Goal: Information Seeking & Learning: Learn about a topic

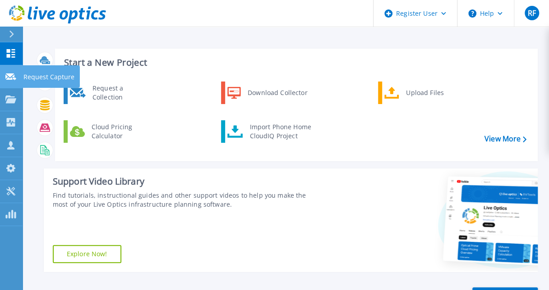
click at [16, 72] on link "Request Capture Request Capture" at bounding box center [11, 76] width 23 height 23
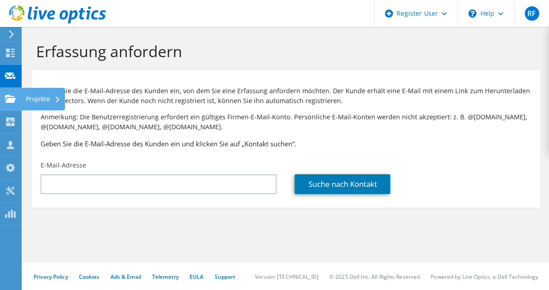
click at [9, 103] on icon at bounding box center [10, 99] width 11 height 9
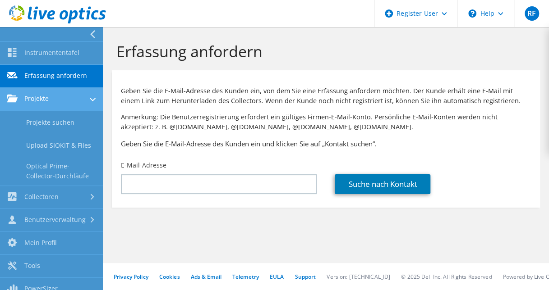
click at [40, 93] on link "Projekte" at bounding box center [51, 99] width 103 height 23
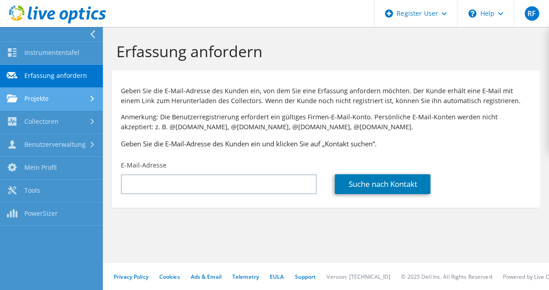
click at [36, 100] on link "Projekte" at bounding box center [51, 99] width 103 height 23
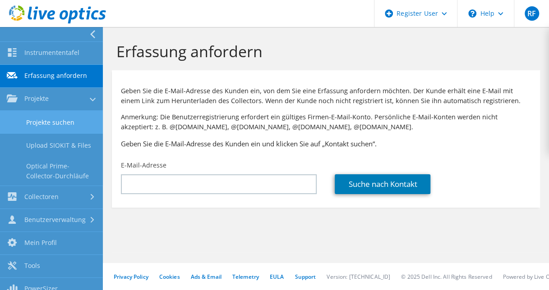
click at [24, 119] on link "Projekte suchen" at bounding box center [51, 122] width 103 height 23
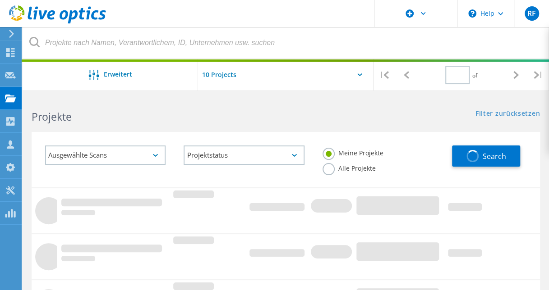
type input "1"
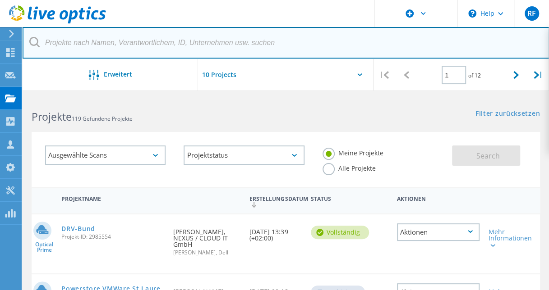
click at [135, 45] on input "text" at bounding box center [286, 43] width 527 height 32
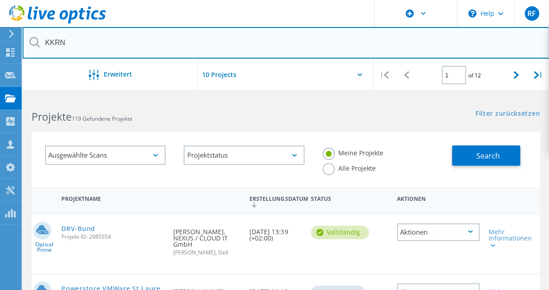
type input "KKRN"
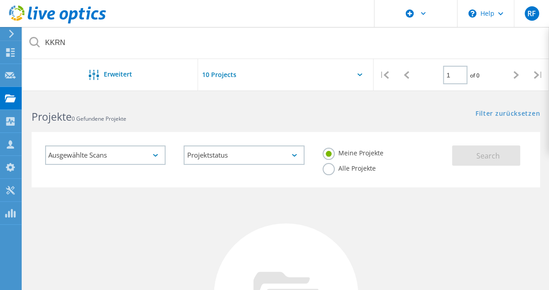
click at [327, 172] on label "Alle Projekte" at bounding box center [348, 167] width 53 height 9
click at [0, 0] on input "Alle Projekte" at bounding box center [0, 0] width 0 height 0
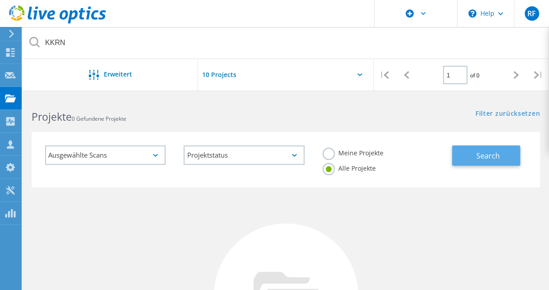
click at [460, 157] on button "Search" at bounding box center [486, 156] width 68 height 20
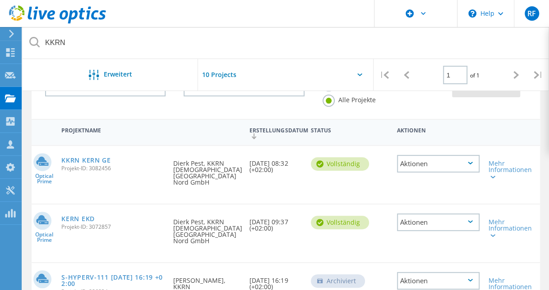
scroll to position [90, 0]
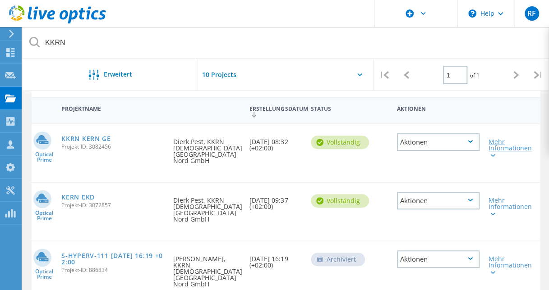
click at [497, 153] on div "Mehr Informationen" at bounding box center [504, 148] width 32 height 19
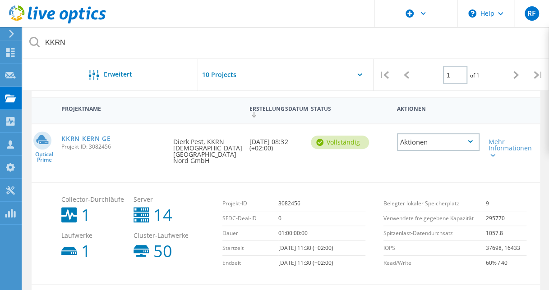
click at [458, 143] on div "Aktionen" at bounding box center [438, 143] width 83 height 18
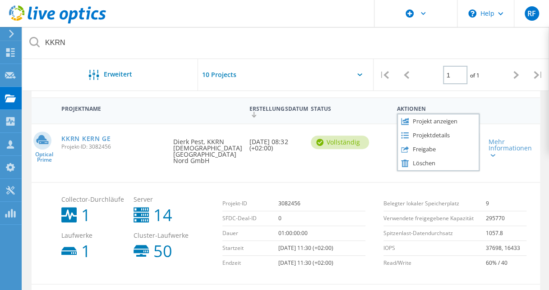
click at [280, 167] on div "Optical Prime KKRN KERN GE Projekt-ID: 3082456 Angefordert durch Dierk Pest, KK…" at bounding box center [286, 153] width 508 height 58
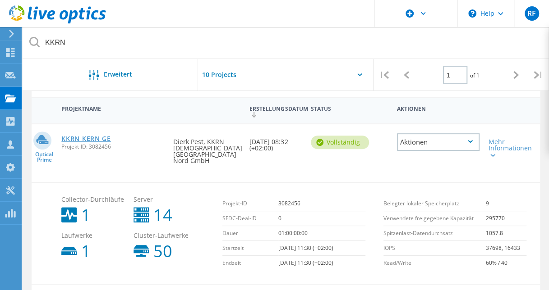
click at [90, 138] on link "KKRN KERN GE" at bounding box center [85, 139] width 49 height 6
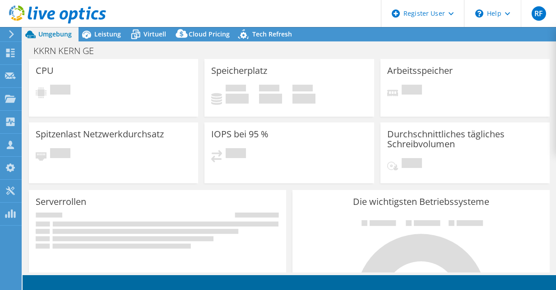
select select "EULondon"
select select "USD"
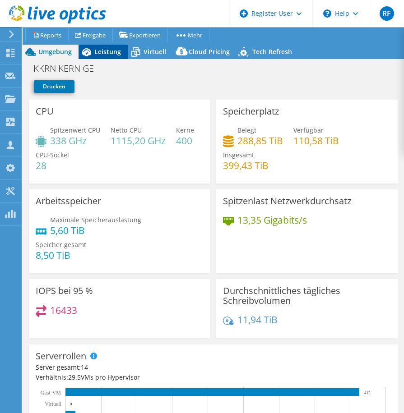
click at [92, 51] on icon at bounding box center [86, 52] width 16 height 16
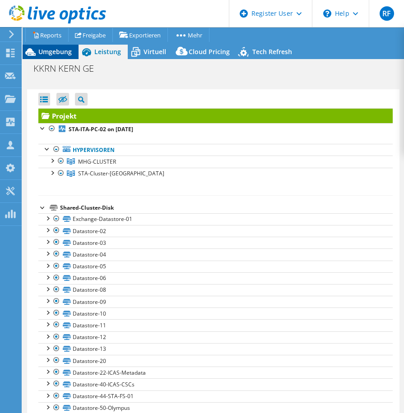
click at [44, 55] on span "Umgebung" at bounding box center [54, 51] width 33 height 9
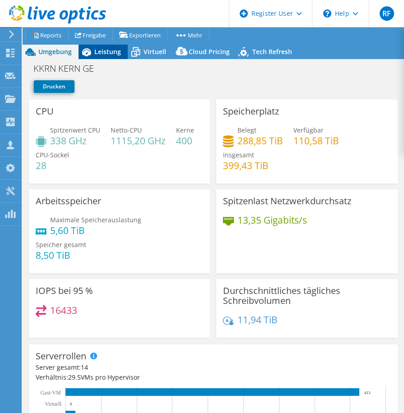
click at [101, 50] on span "Leistung" at bounding box center [107, 51] width 27 height 9
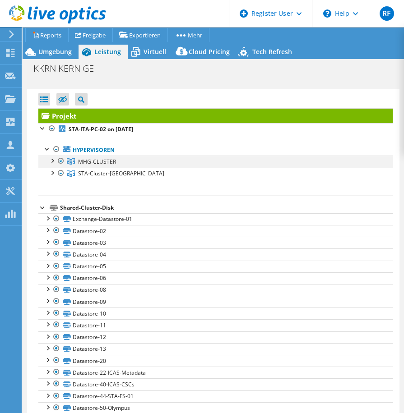
click at [54, 161] on div at bounding box center [51, 160] width 9 height 9
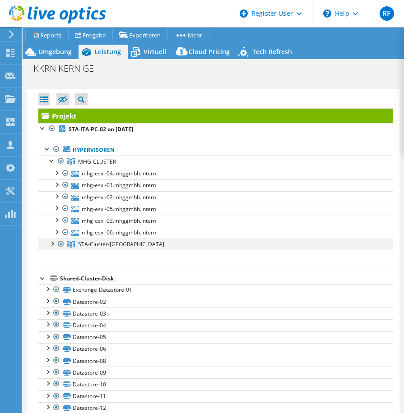
click at [50, 245] on div at bounding box center [51, 243] width 9 height 9
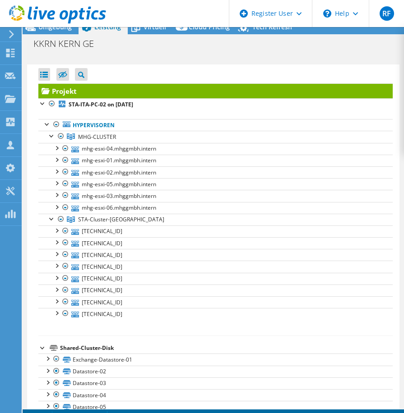
scroll to position [36, 0]
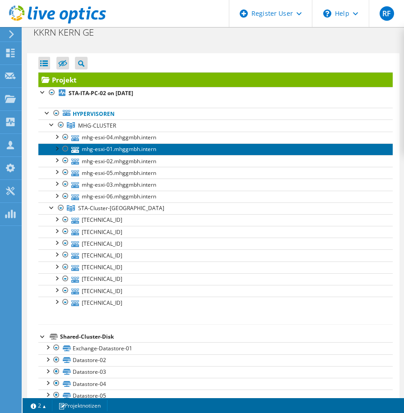
click at [96, 144] on link "mhg-esxi-01.mhggmbh.intern" at bounding box center [215, 149] width 354 height 12
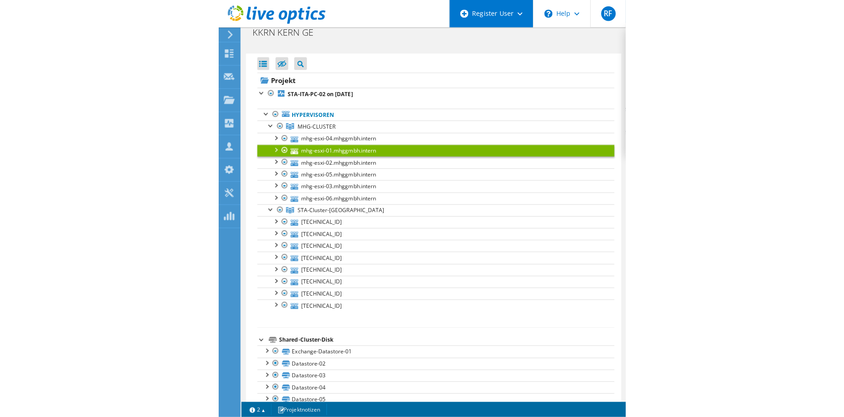
scroll to position [0, 0]
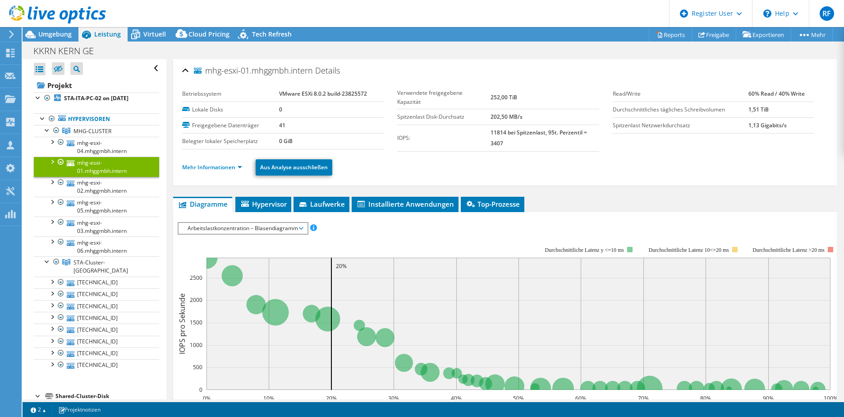
click at [210, 226] on span "Arbeitslastkonzentration – Blasendiagramm" at bounding box center [243, 228] width 120 height 11
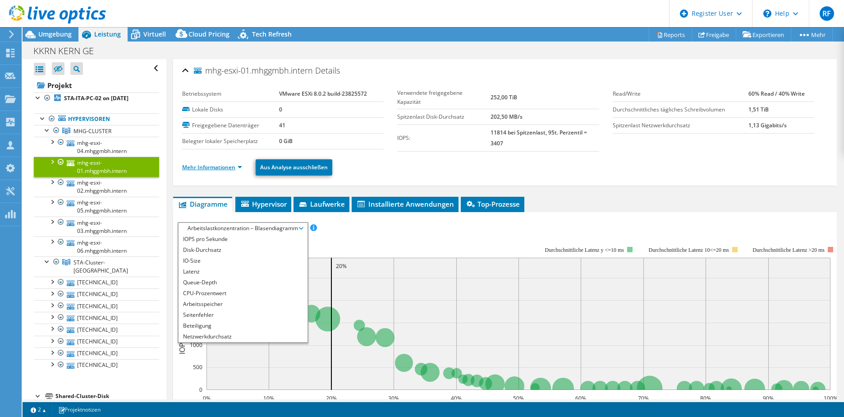
click at [209, 167] on link "Mehr Informationen" at bounding box center [212, 167] width 60 height 8
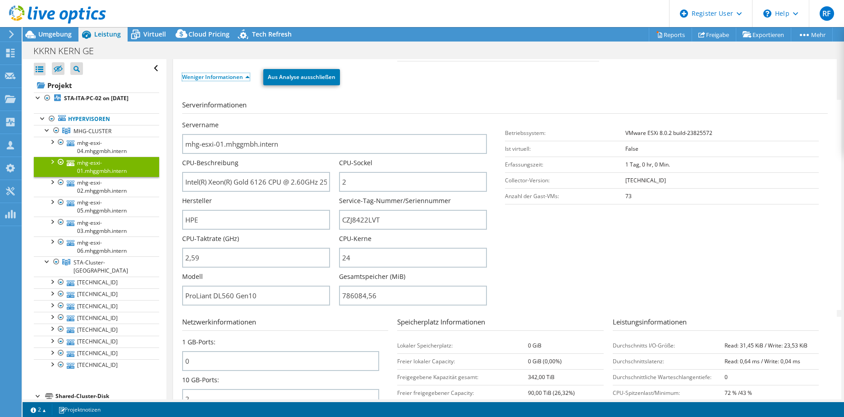
scroll to position [135, 0]
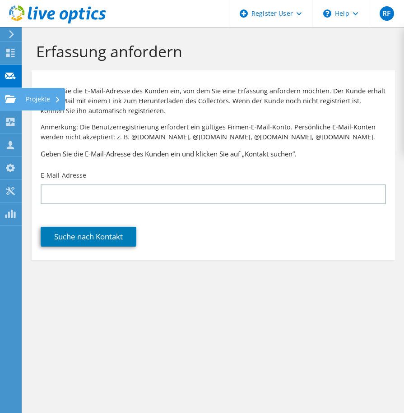
click at [11, 97] on use at bounding box center [10, 99] width 11 height 8
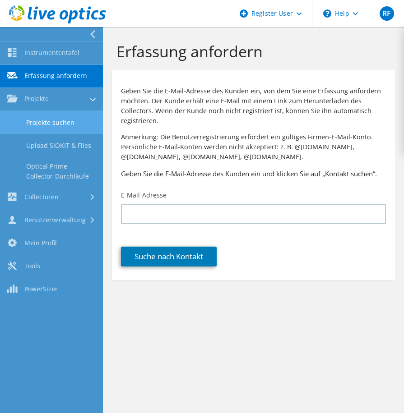
click at [51, 124] on link "Projekte suchen" at bounding box center [51, 122] width 103 height 23
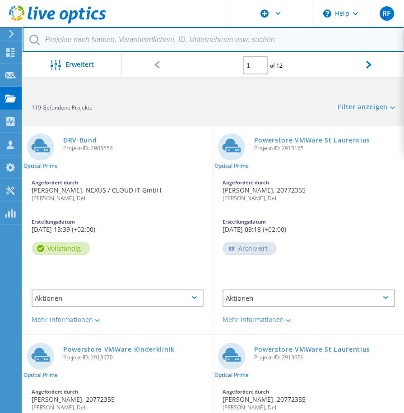
click at [69, 38] on input "text" at bounding box center [214, 39] width 382 height 25
type input "KKRN"
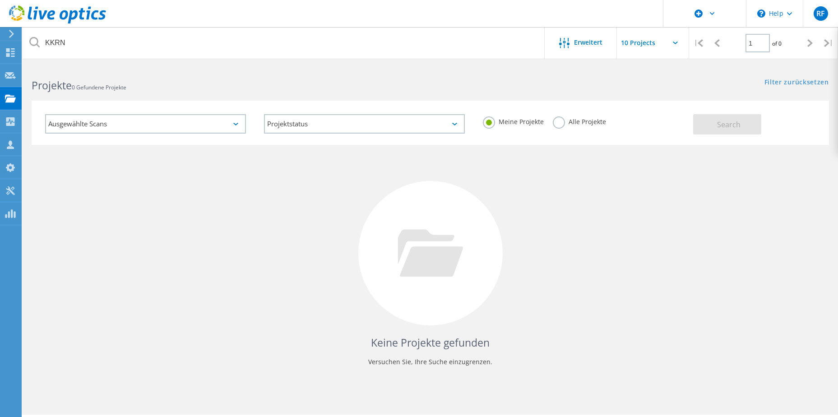
click at [410, 127] on div "Alle Projekte" at bounding box center [579, 122] width 53 height 13
click at [410, 125] on label "Alle Projekte" at bounding box center [579, 120] width 53 height 9
click at [0, 0] on input "Alle Projekte" at bounding box center [0, 0] width 0 height 0
click at [410, 125] on button "Search" at bounding box center [727, 124] width 68 height 20
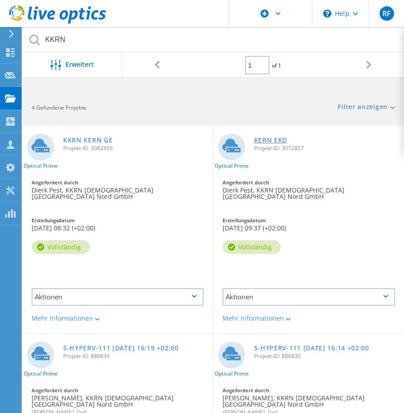
click at [265, 139] on link "KERN EKD" at bounding box center [270, 140] width 33 height 6
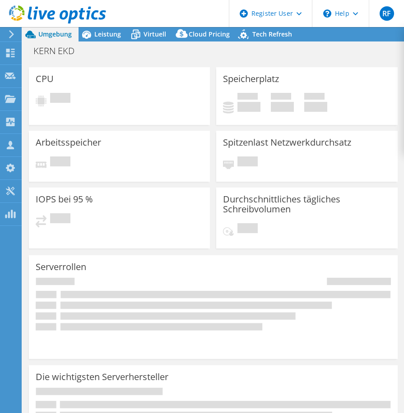
select select "USD"
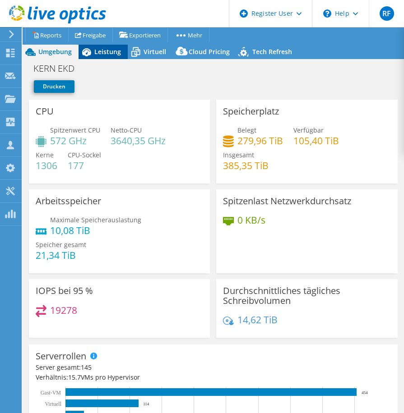
click at [100, 54] on span "Leistung" at bounding box center [107, 51] width 27 height 9
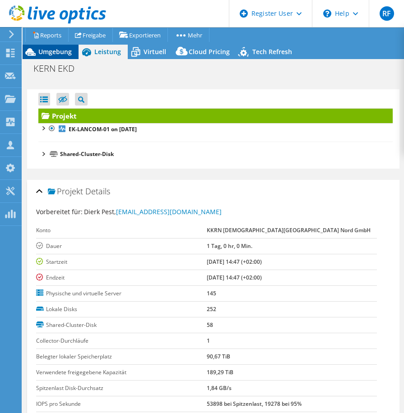
click at [44, 50] on span "Umgebung" at bounding box center [54, 51] width 33 height 9
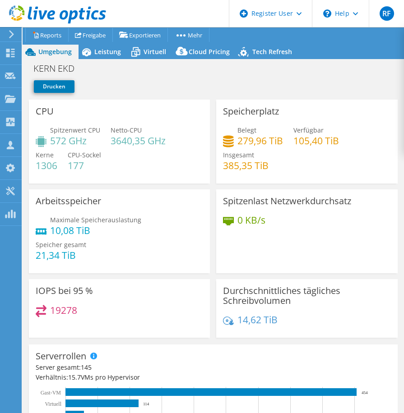
select select "USD"
